Goal: Information Seeking & Learning: Learn about a topic

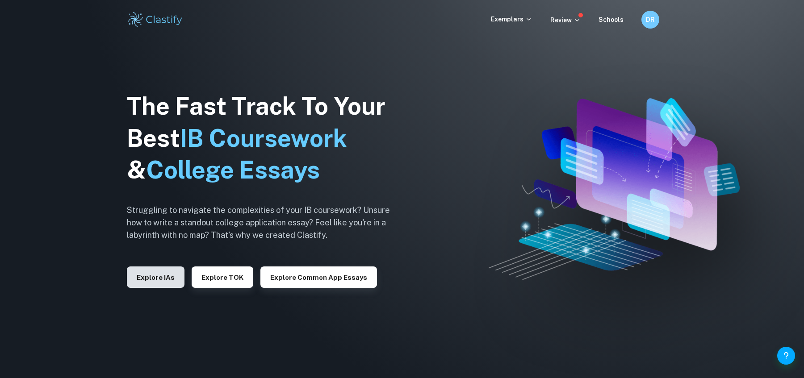
click at [164, 285] on button "Explore IAs" at bounding box center [156, 277] width 58 height 21
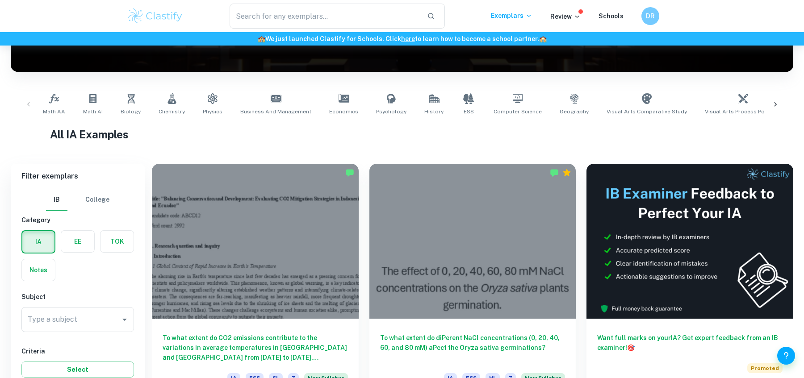
scroll to position [235, 0]
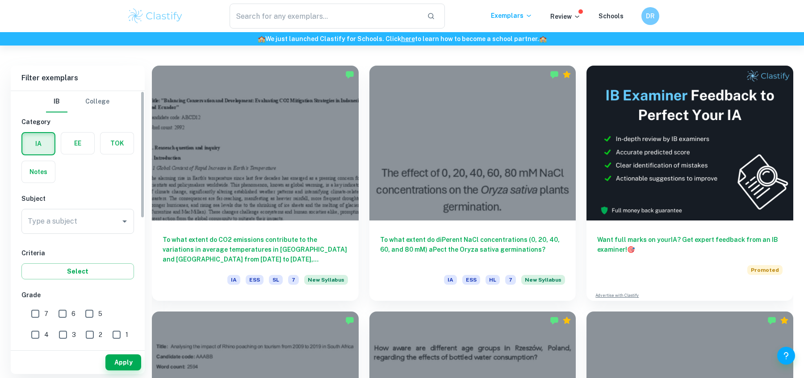
click at [63, 197] on h6 "Subject" at bounding box center [77, 199] width 113 height 10
click at [67, 231] on div "Type a subject" at bounding box center [77, 221] width 113 height 25
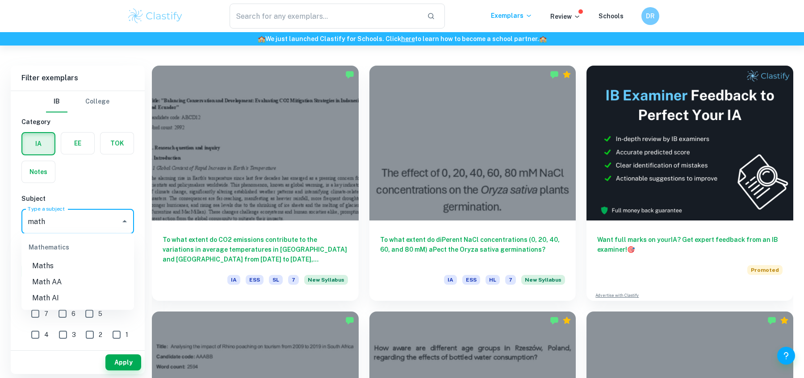
click at [58, 263] on li "Maths" at bounding box center [77, 266] width 113 height 16
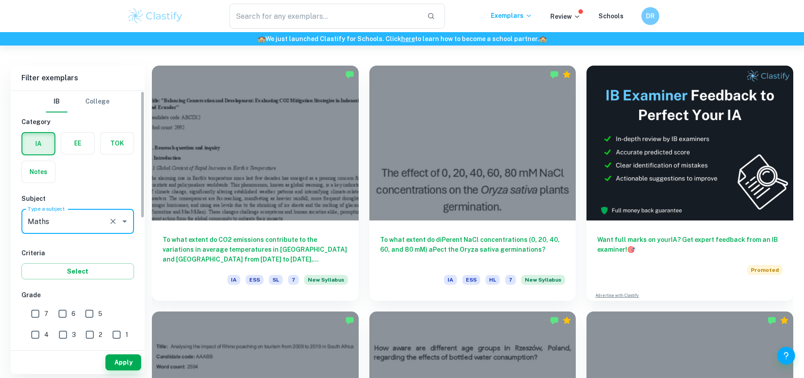
type input "Maths"
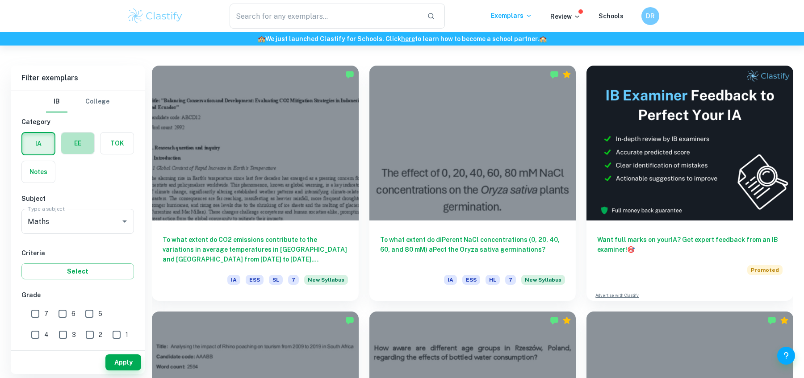
click at [70, 145] on label "button" at bounding box center [77, 143] width 33 height 21
click at [0, 0] on input "radio" at bounding box center [0, 0] width 0 height 0
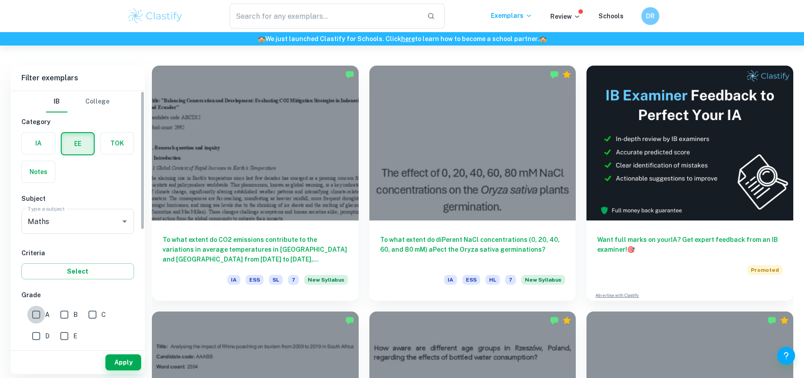
click at [29, 311] on input "A" at bounding box center [36, 315] width 18 height 18
checkbox input "true"
click at [123, 367] on button "Apply" at bounding box center [123, 363] width 36 height 16
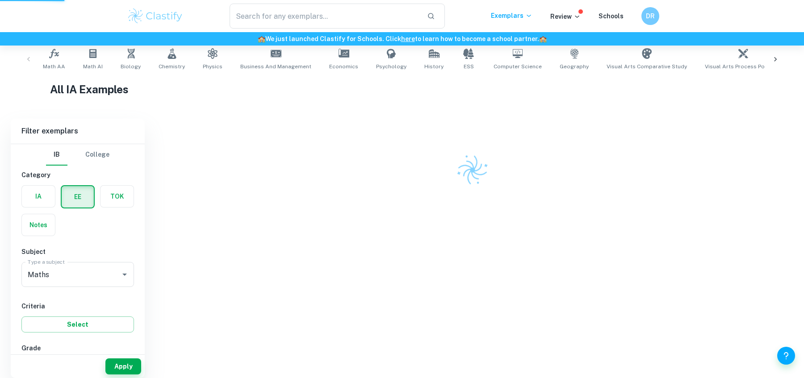
scroll to position [168, 0]
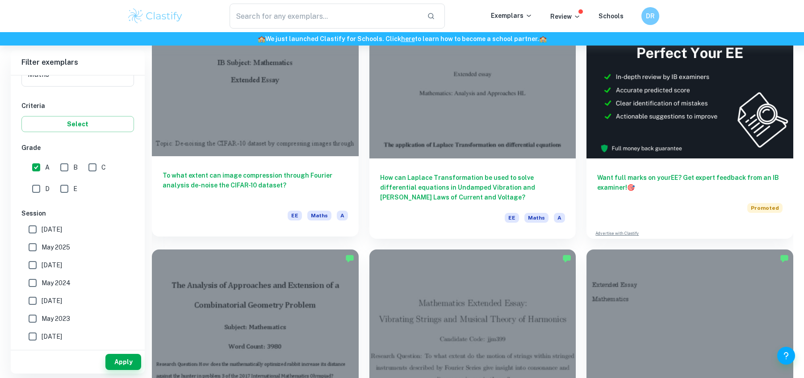
scroll to position [182, 0]
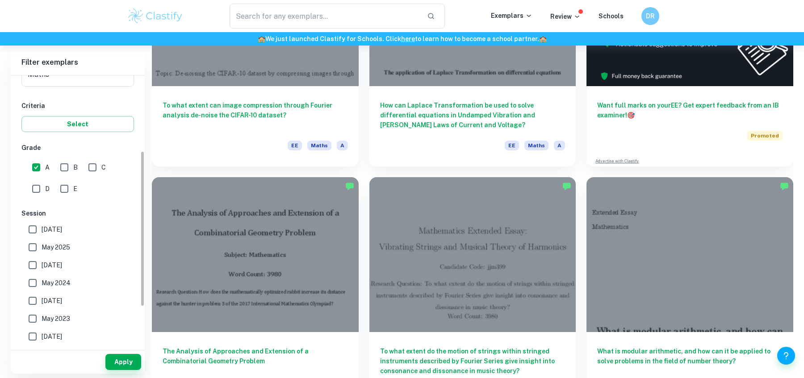
click at [45, 257] on label "[DATE]" at bounding box center [75, 265] width 103 height 18
click at [42, 257] on input "[DATE]" at bounding box center [33, 265] width 18 height 18
checkbox input "true"
click at [40, 246] on input "May 2025" at bounding box center [33, 248] width 18 height 18
checkbox input "true"
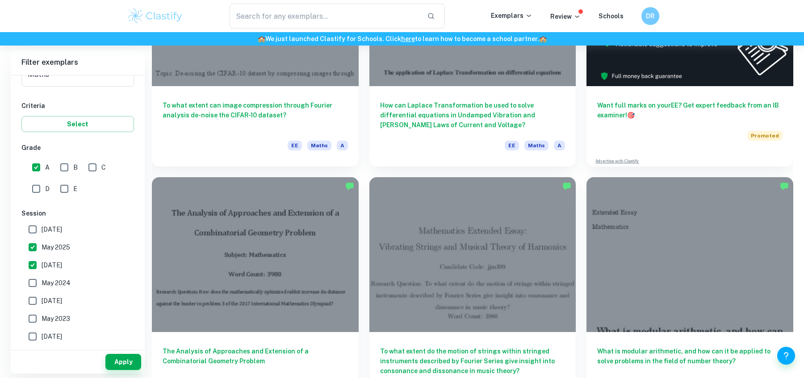
click at [38, 279] on input "May 2024" at bounding box center [33, 283] width 18 height 18
checkbox input "true"
click at [42, 293] on label "[DATE]" at bounding box center [75, 301] width 103 height 18
click at [42, 293] on input "[DATE]" at bounding box center [33, 301] width 18 height 18
checkbox input "true"
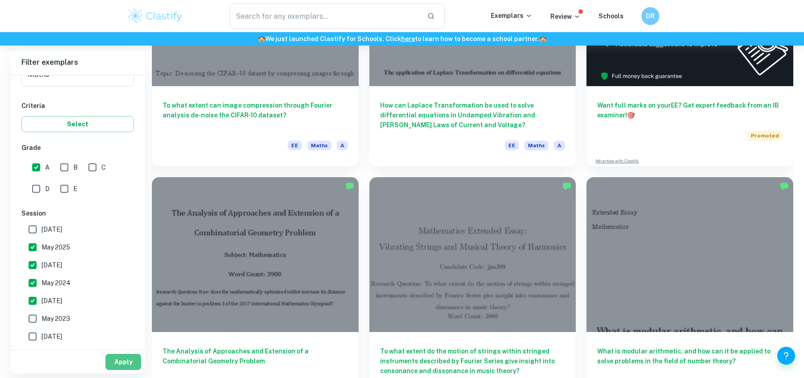
click at [126, 370] on button "Apply" at bounding box center [123, 362] width 36 height 16
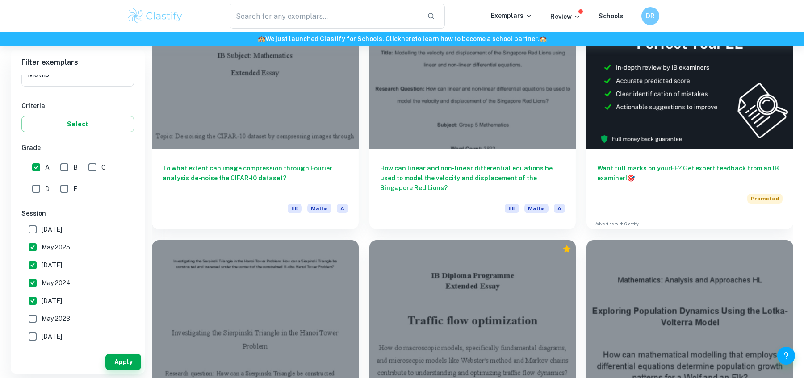
scroll to position [157, 0]
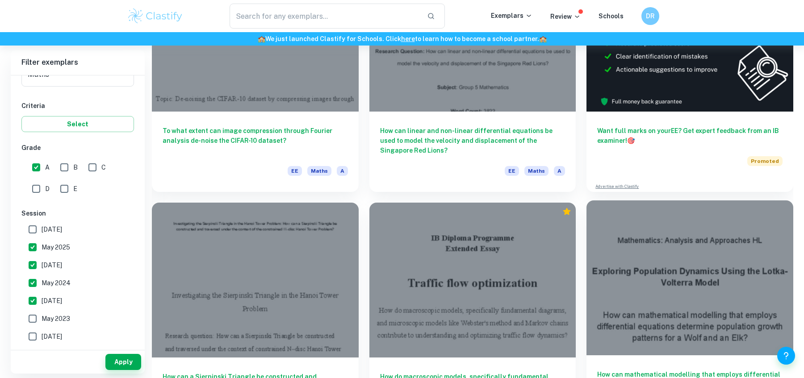
click at [679, 313] on div at bounding box center [690, 278] width 207 height 155
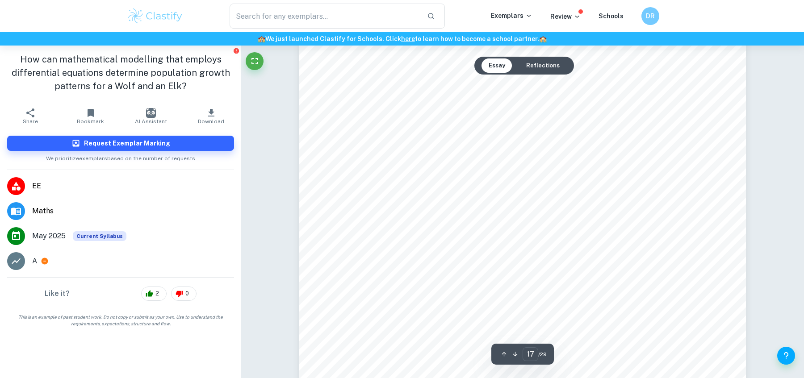
scroll to position [9517, 0]
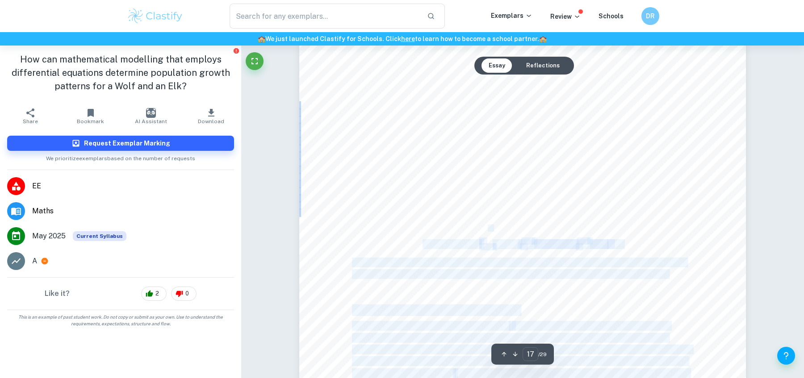
drag, startPoint x: 634, startPoint y: 231, endPoint x: 446, endPoint y: 229, distance: 188.1
click at [446, 229] on div "17 Implementation of Bayesian Inference Building on the formulation of the Baye…" at bounding box center [522, 220] width 447 height 578
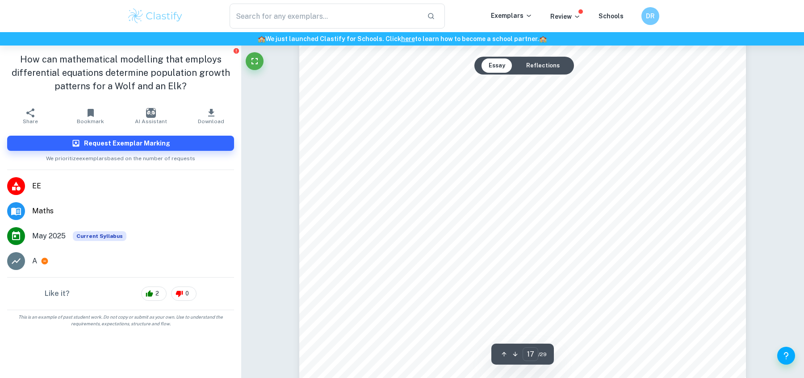
click at [446, 229] on div "17 Implementation of Bayesian Inference Building on the formulation of the Baye…" at bounding box center [522, 220] width 447 height 578
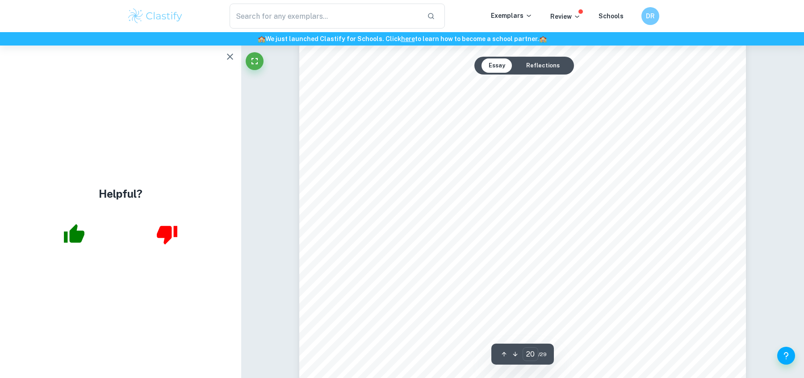
scroll to position [11182, 0]
type input "21"
